Goal: Navigation & Orientation: Find specific page/section

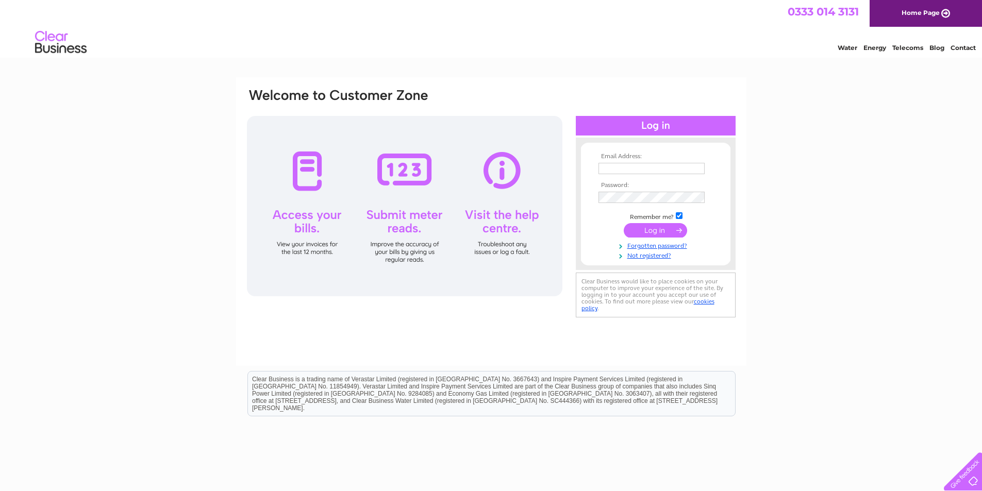
type input "[PERSON_NAME][EMAIL_ADDRESS][PERSON_NAME][DOMAIN_NAME]"
click at [648, 232] on input "submit" at bounding box center [655, 230] width 63 height 14
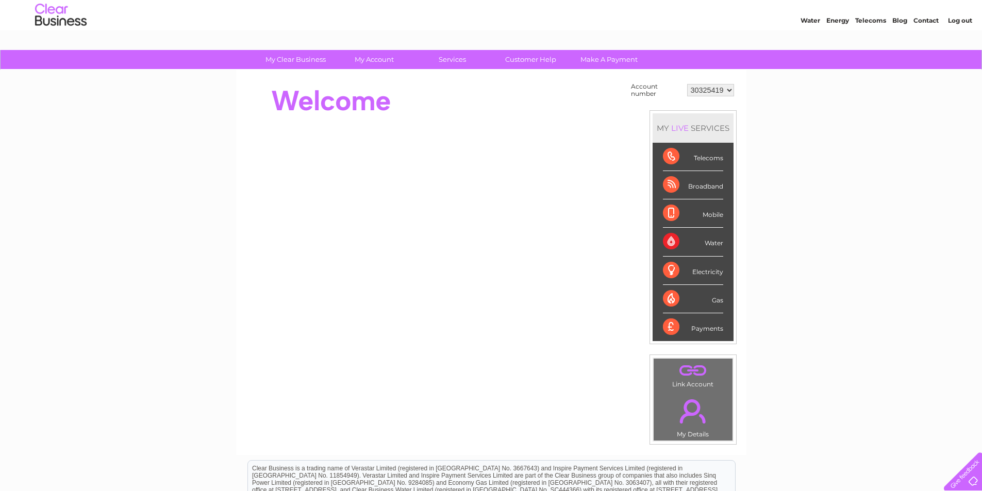
scroll to position [52, 0]
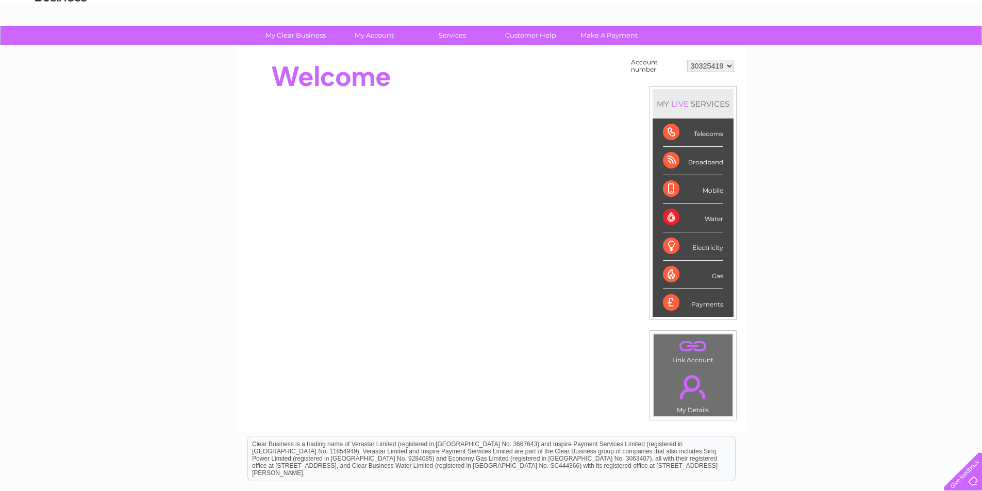
click at [698, 348] on link "." at bounding box center [693, 346] width 74 height 18
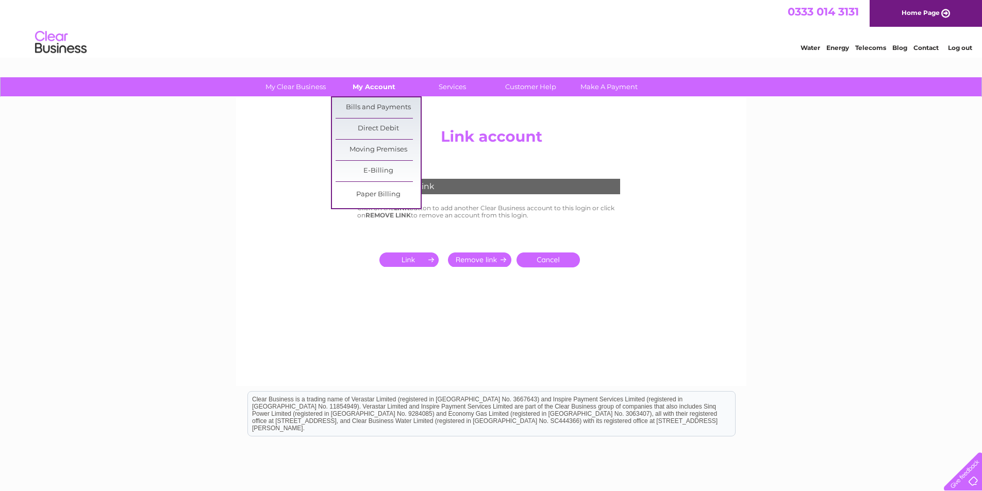
click at [381, 89] on link "My Account" at bounding box center [373, 86] width 85 height 19
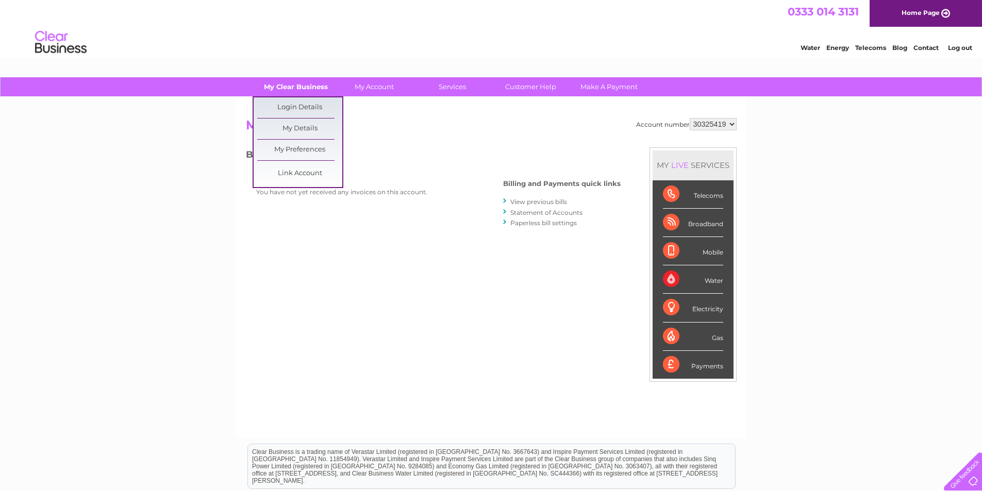
click at [309, 82] on link "My Clear Business" at bounding box center [295, 86] width 85 height 19
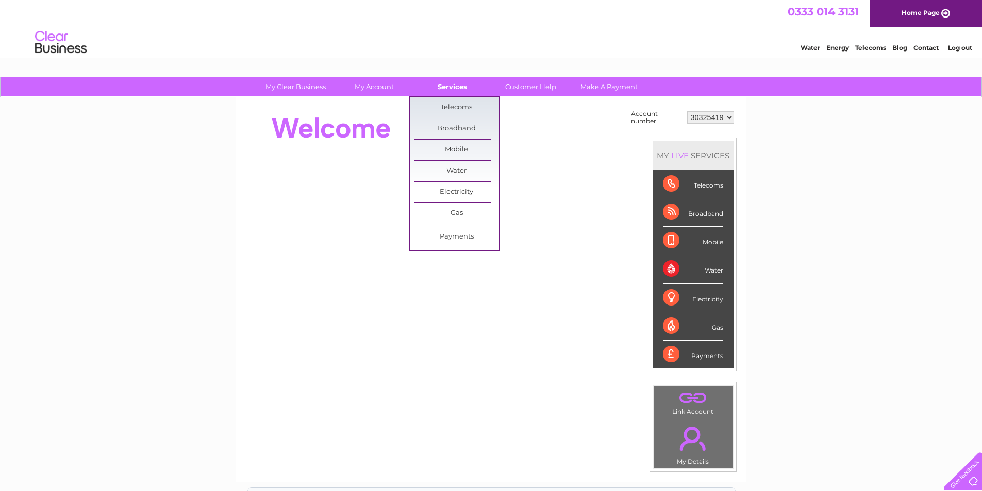
click at [440, 91] on link "Services" at bounding box center [452, 86] width 85 height 19
